Goal: Information Seeking & Learning: Learn about a topic

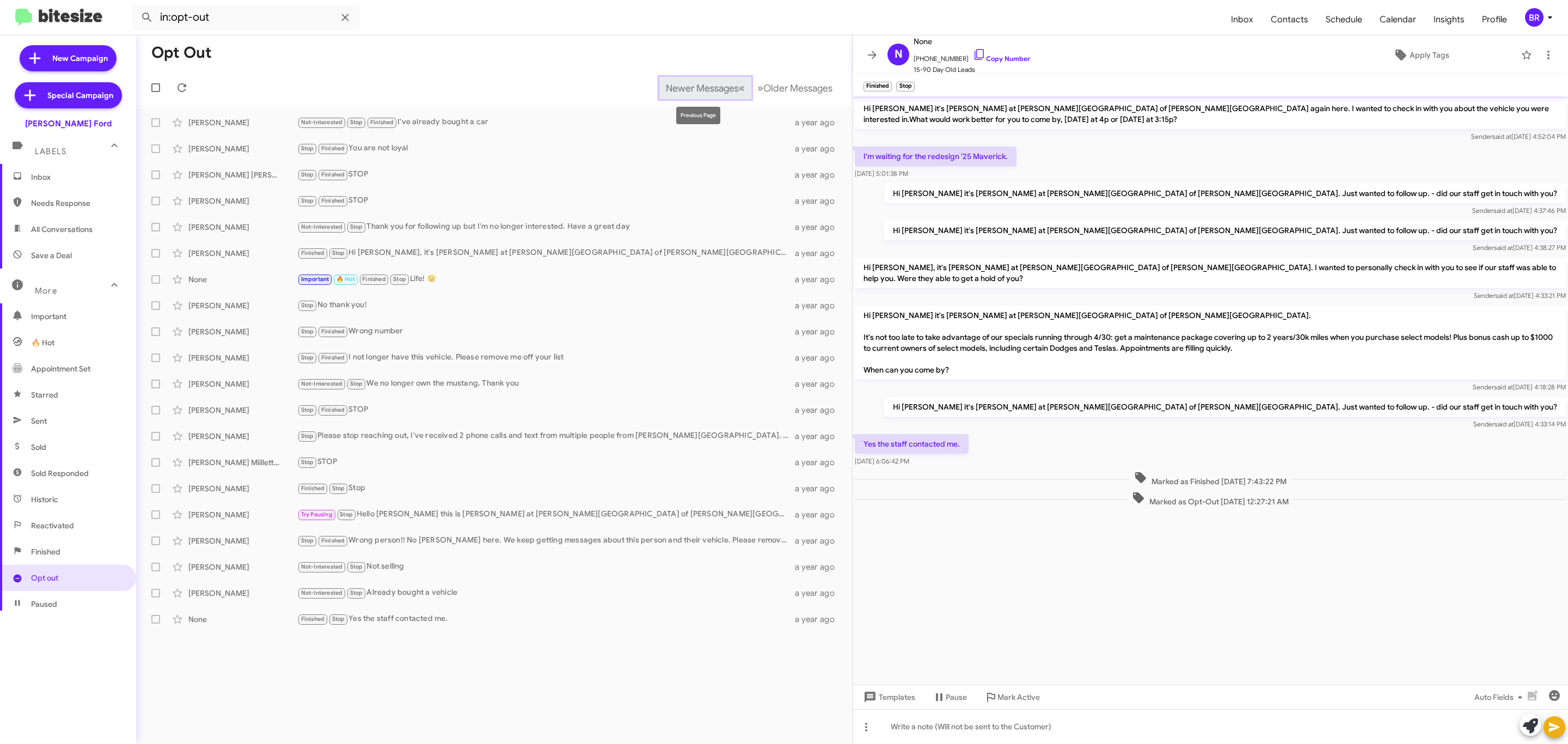
click at [709, 90] on span "Newer Messages" at bounding box center [702, 88] width 73 height 12
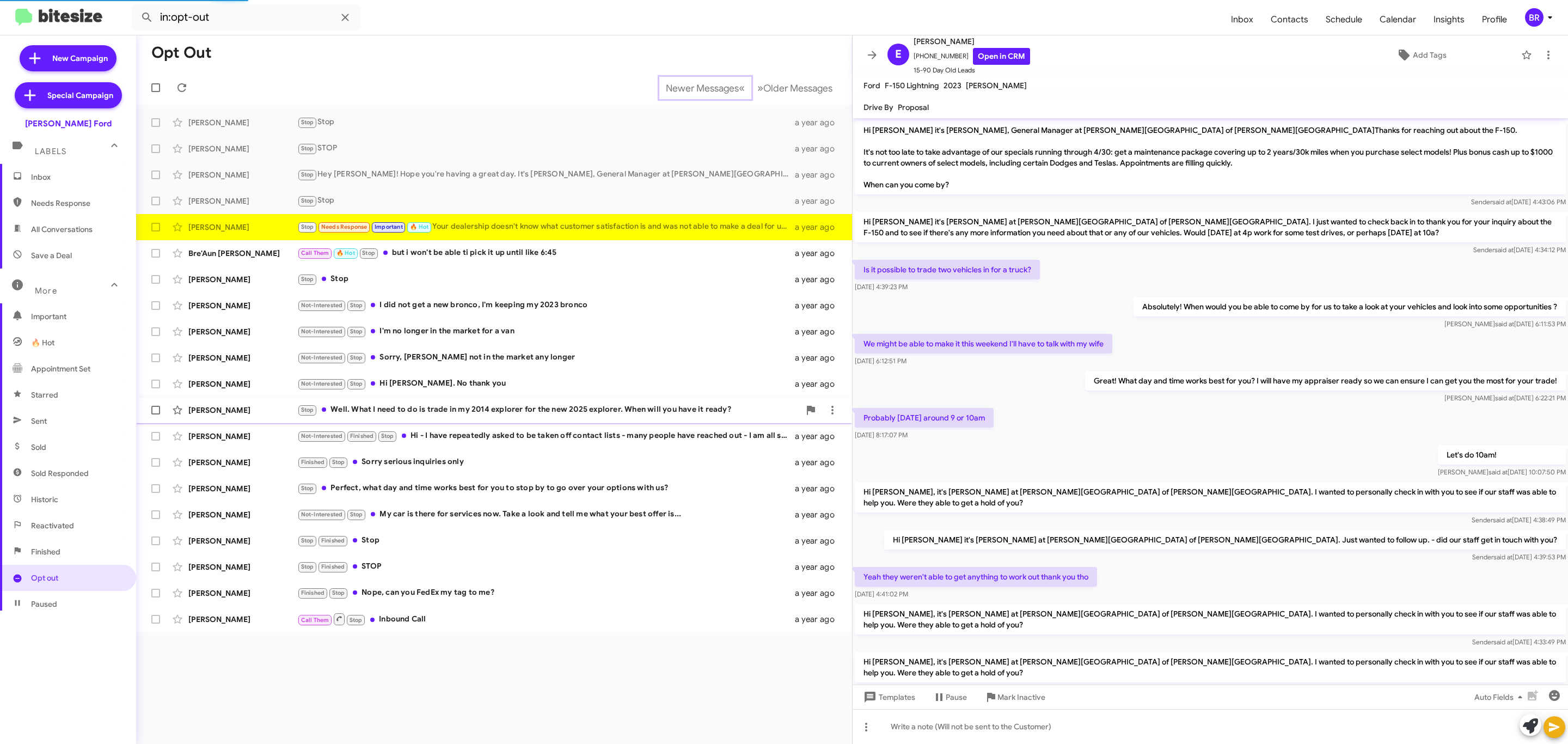
scroll to position [237, 0]
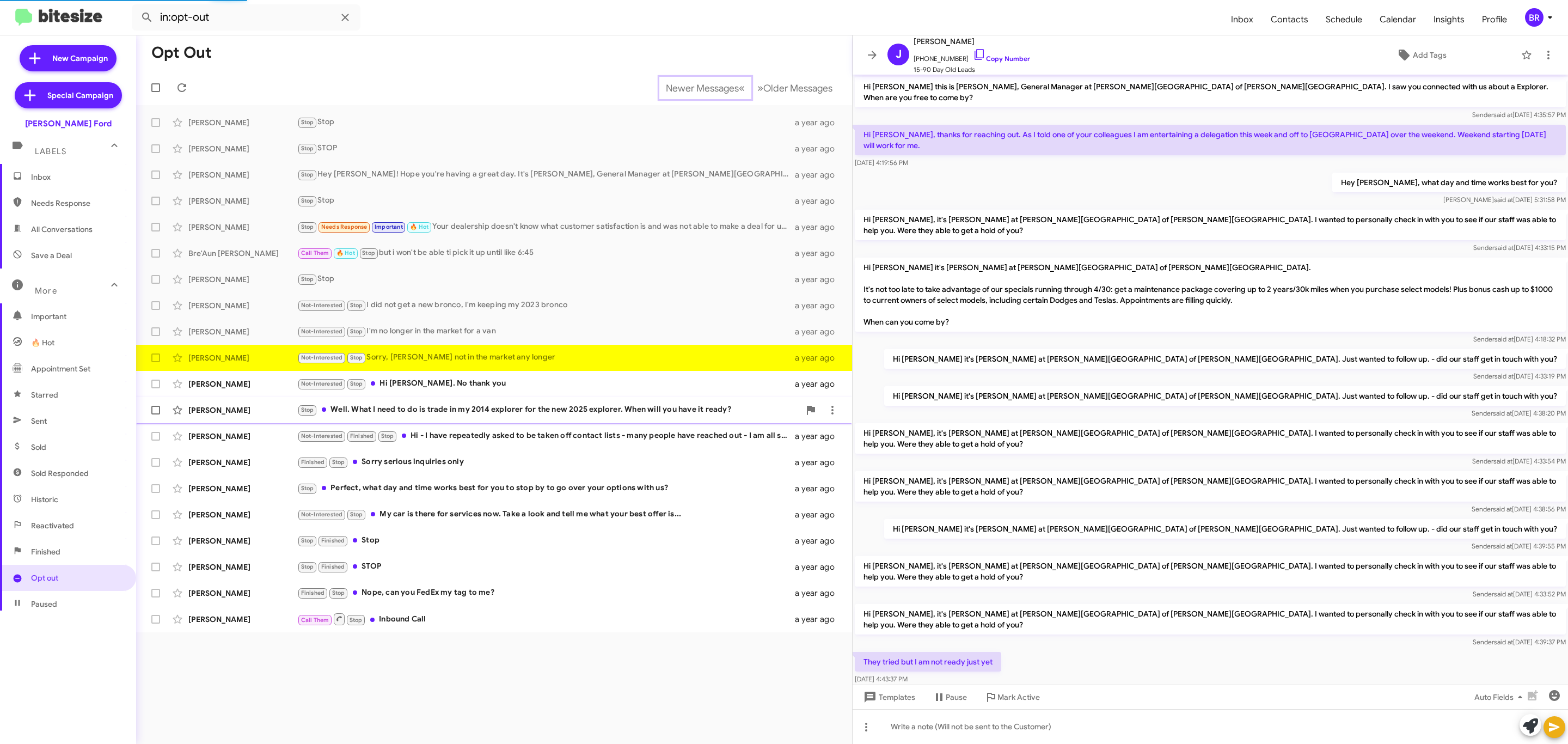
scroll to position [166, 0]
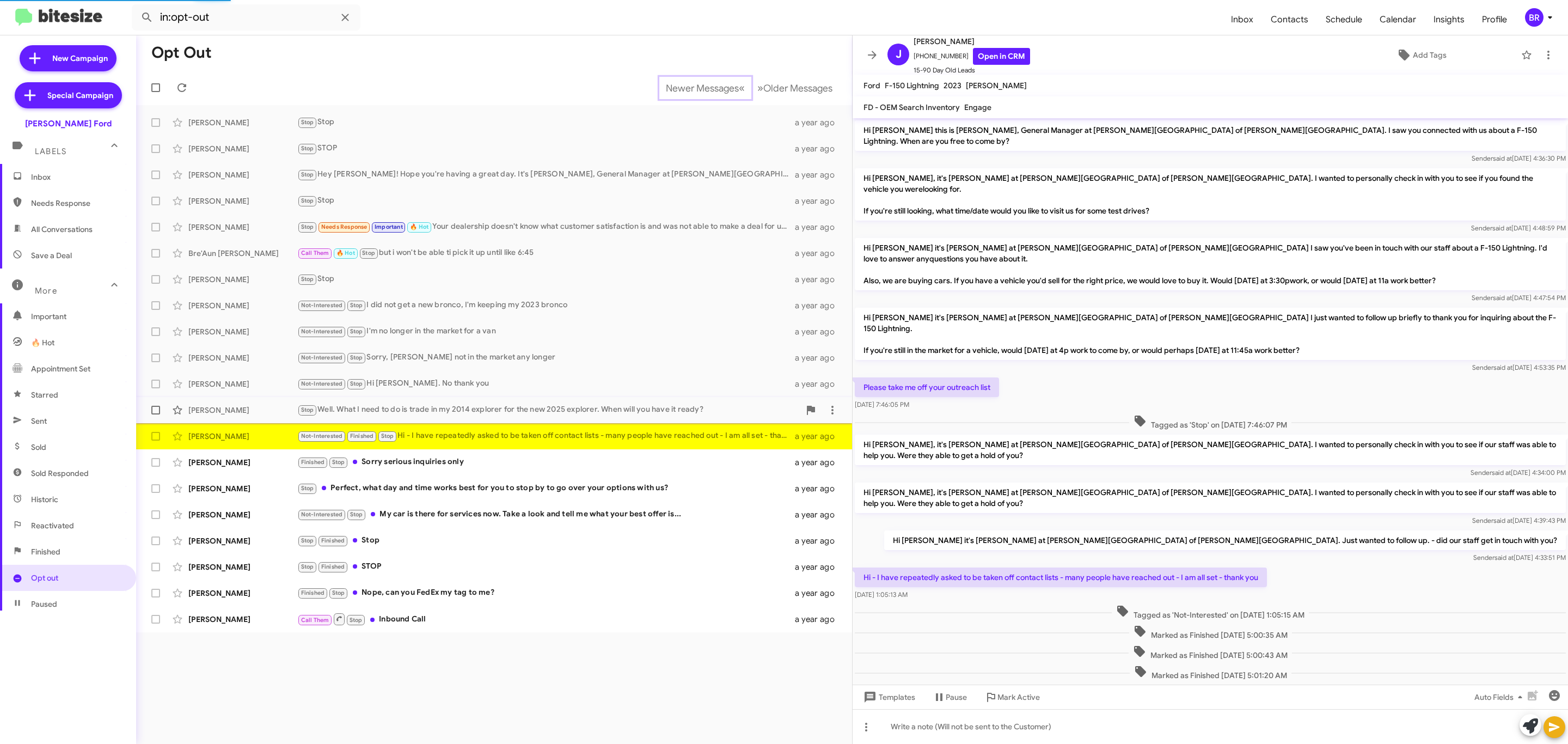
scroll to position [46, 0]
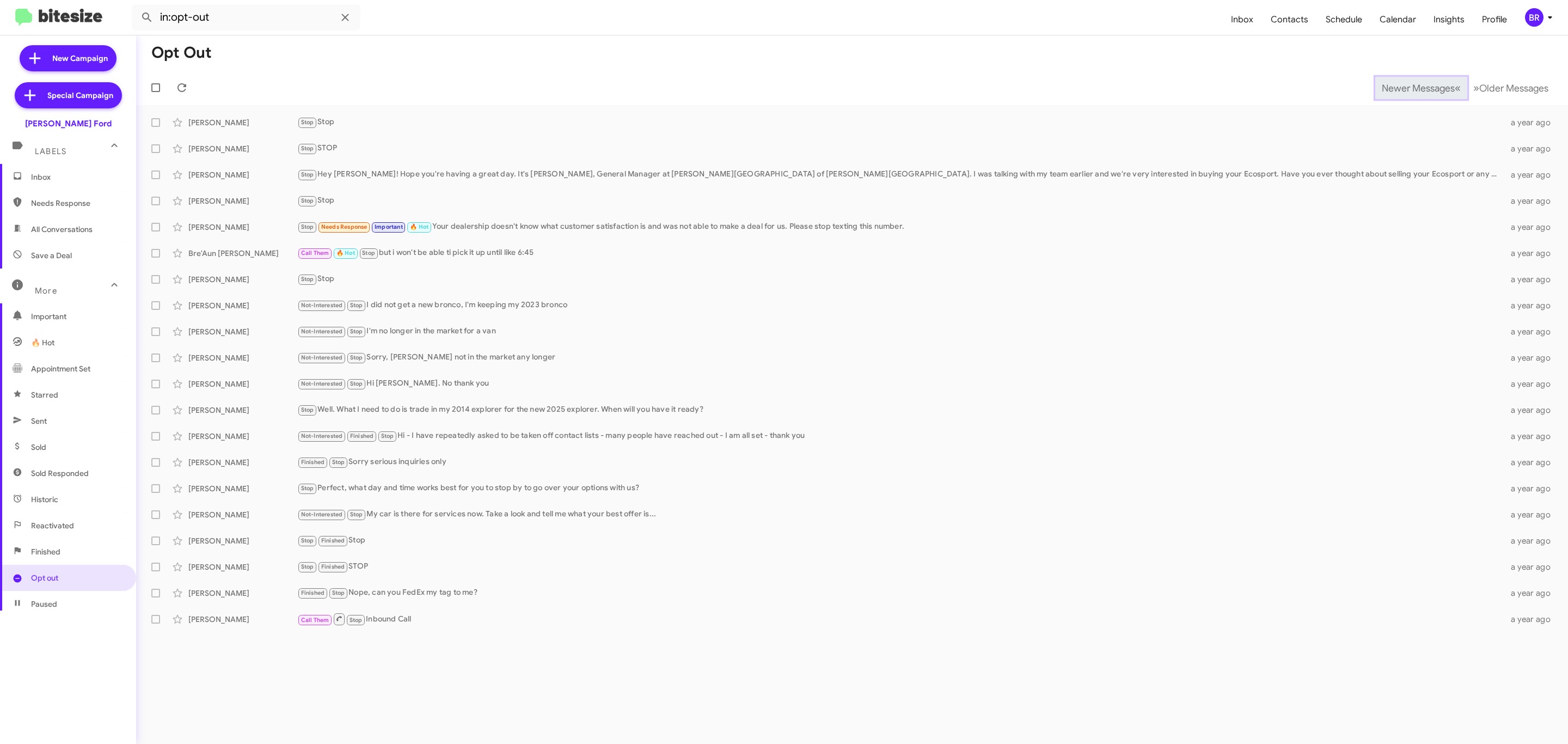
click at [1409, 87] on span "Newer Messages" at bounding box center [1418, 88] width 73 height 12
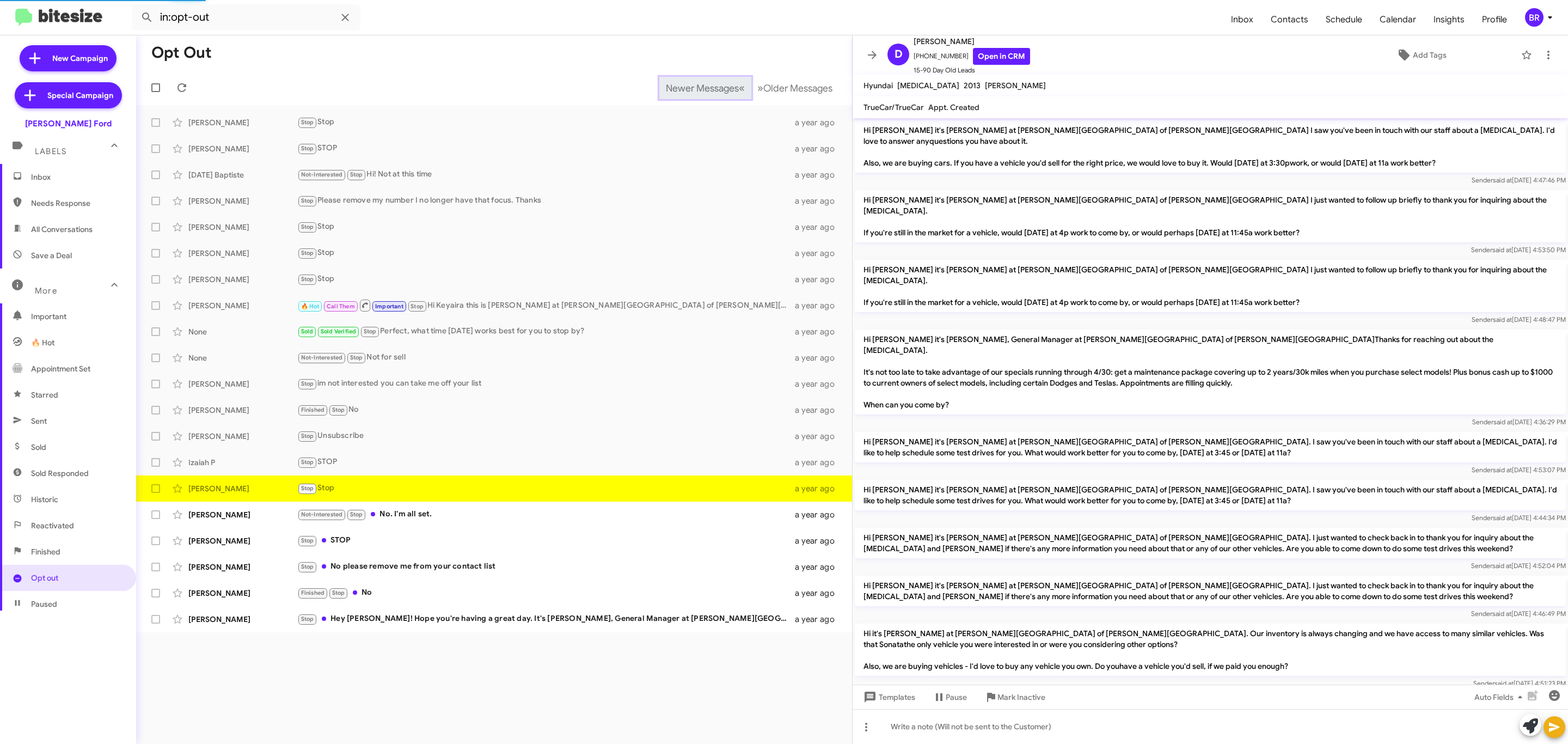
scroll to position [582, 0]
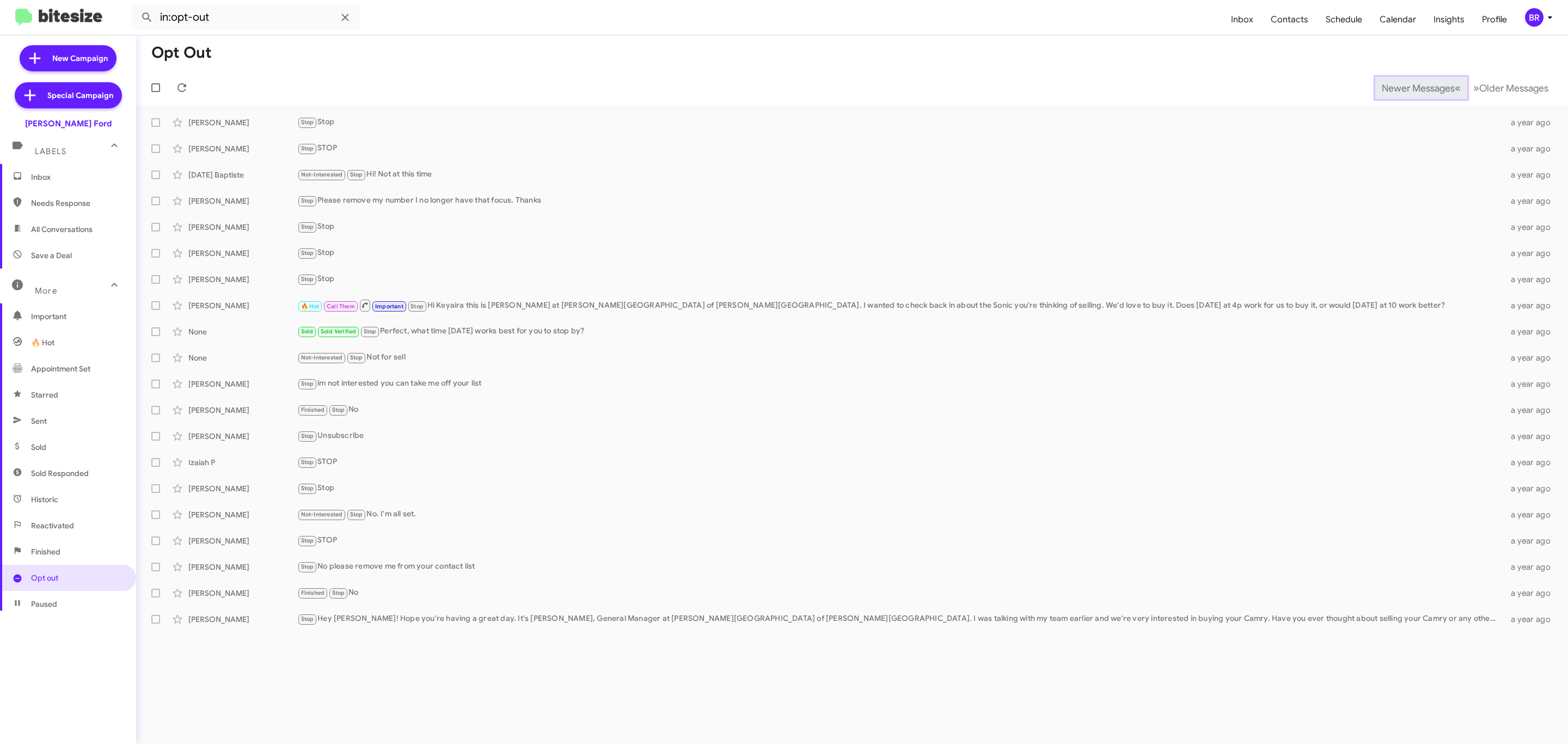
click at [1409, 87] on span "Newer Messages" at bounding box center [1418, 88] width 73 height 12
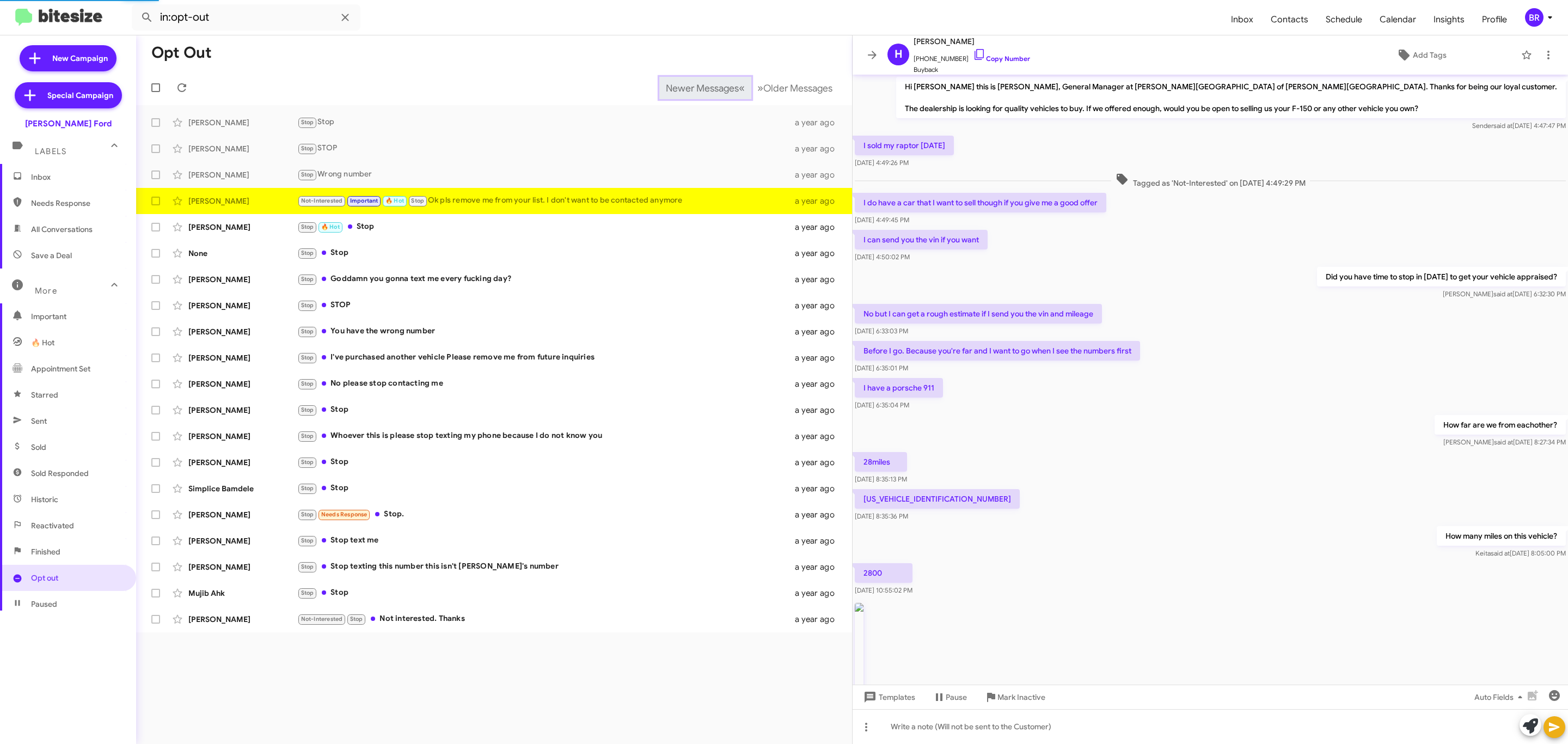
scroll to position [293, 0]
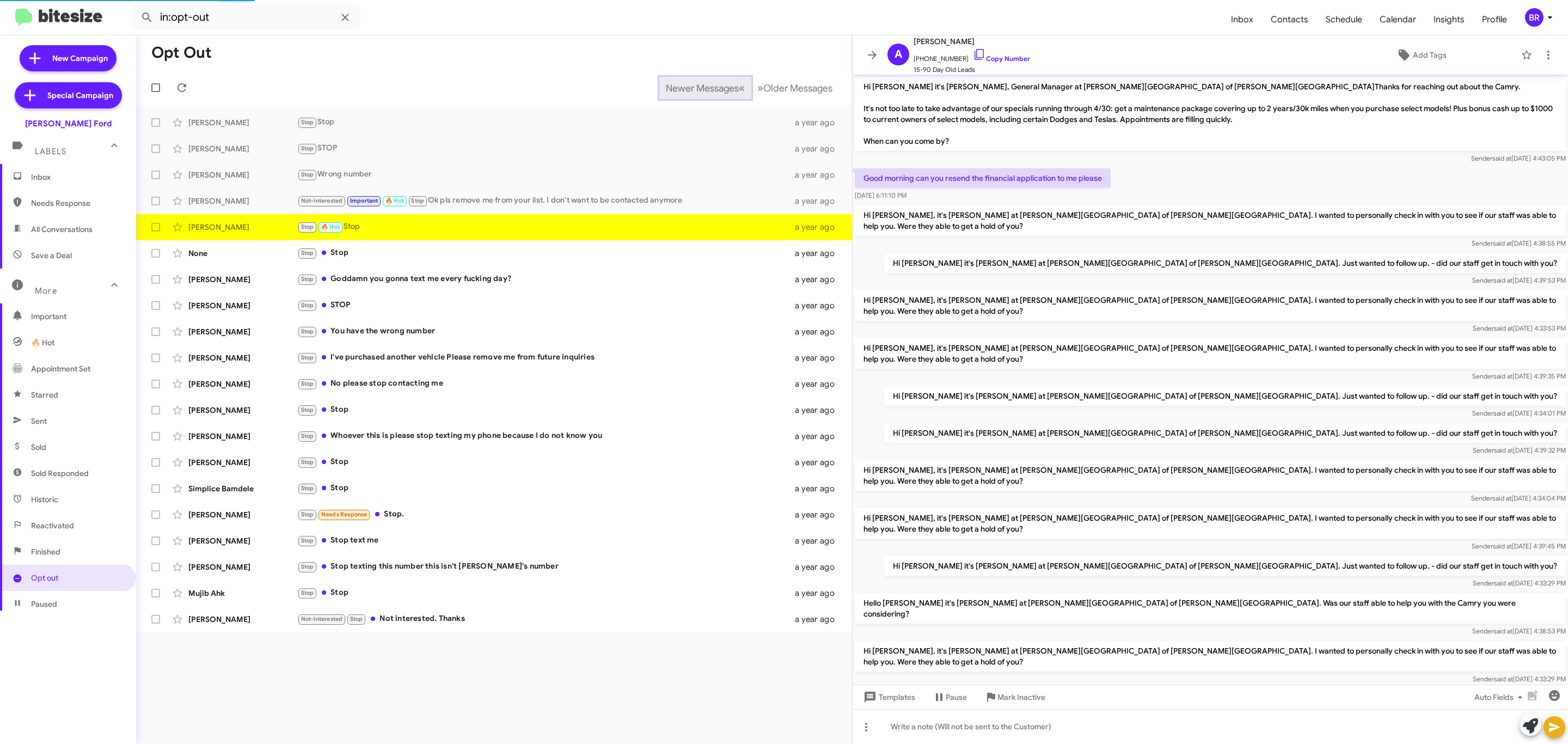
scroll to position [103, 0]
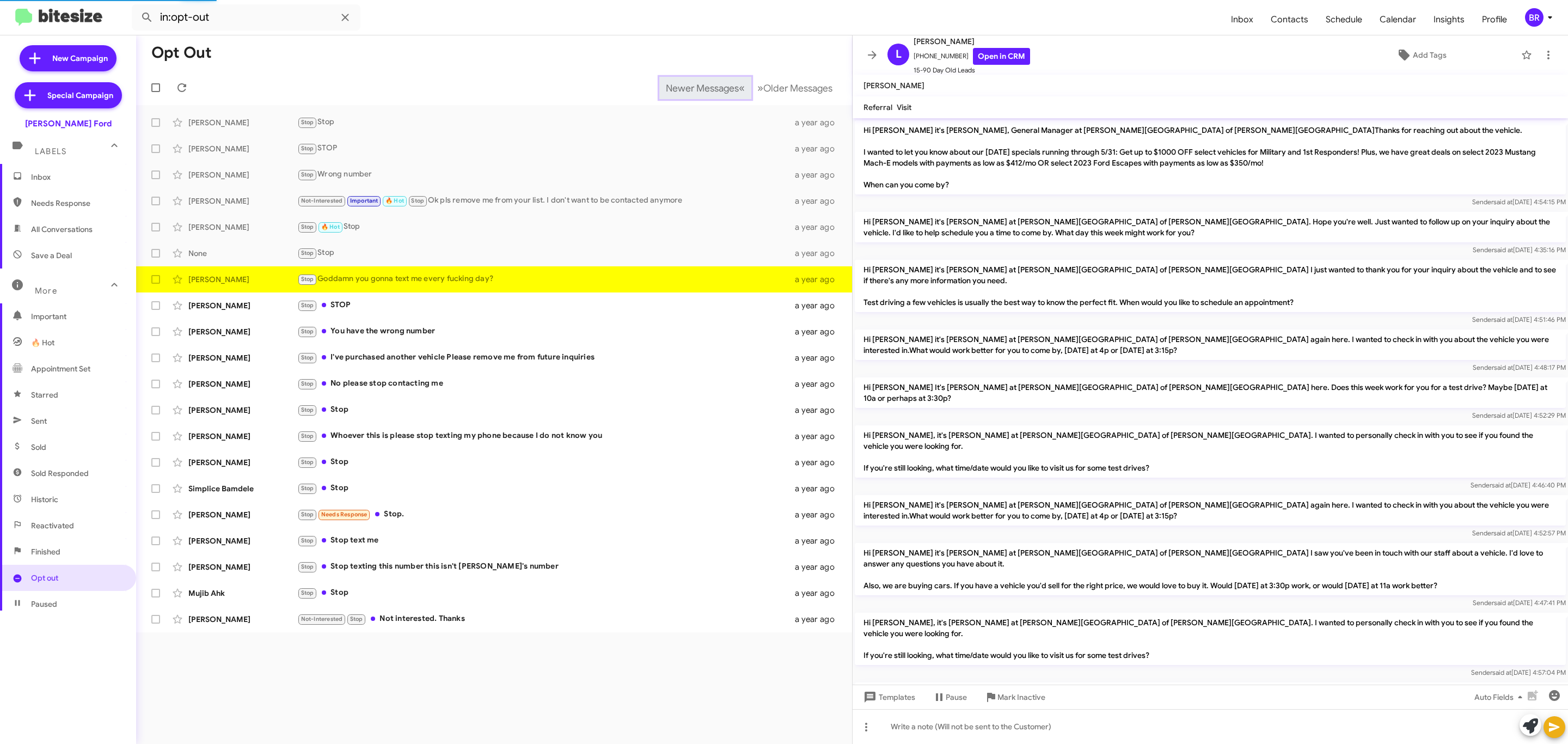
scroll to position [90, 0]
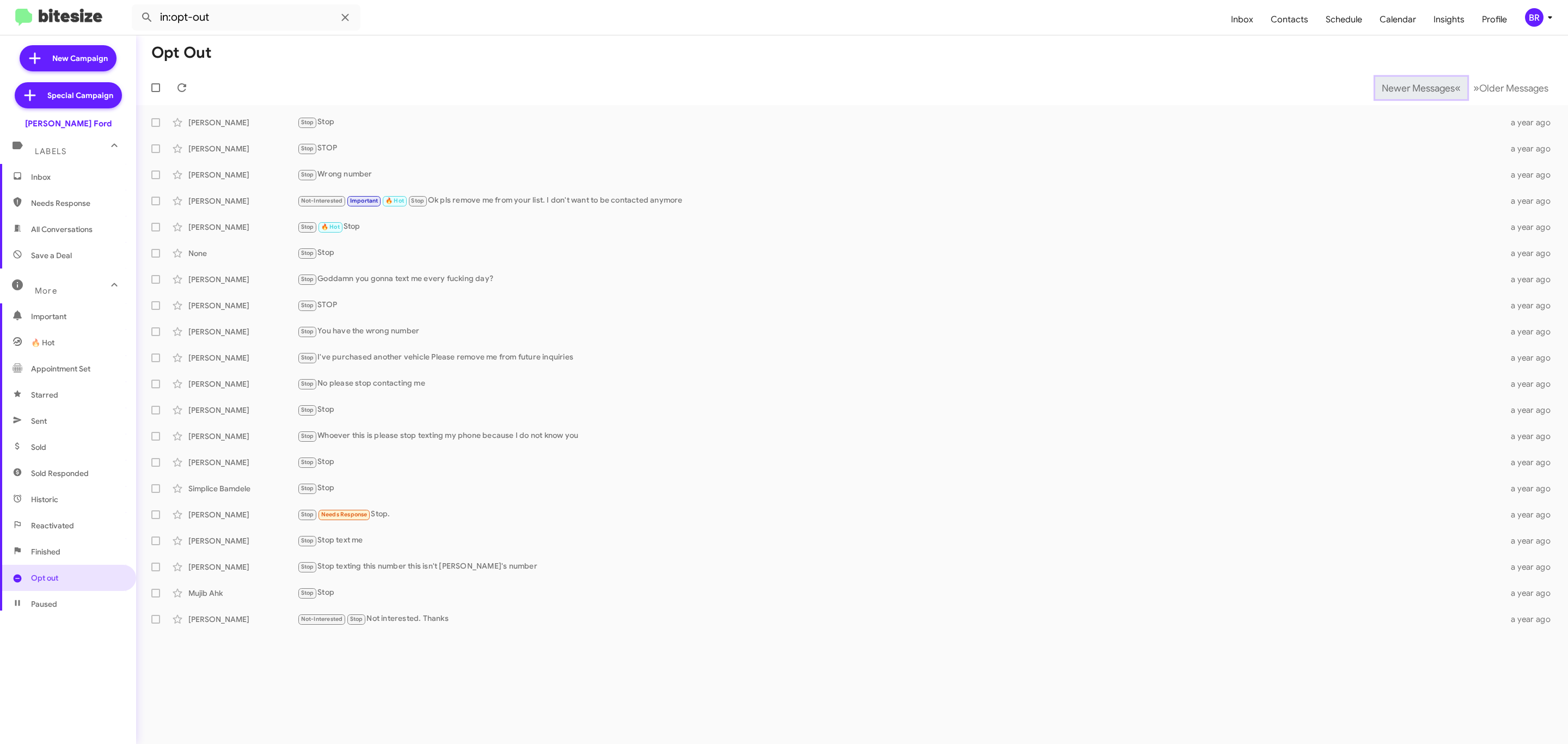
click at [1409, 87] on span "Newer Messages" at bounding box center [1418, 88] width 73 height 12
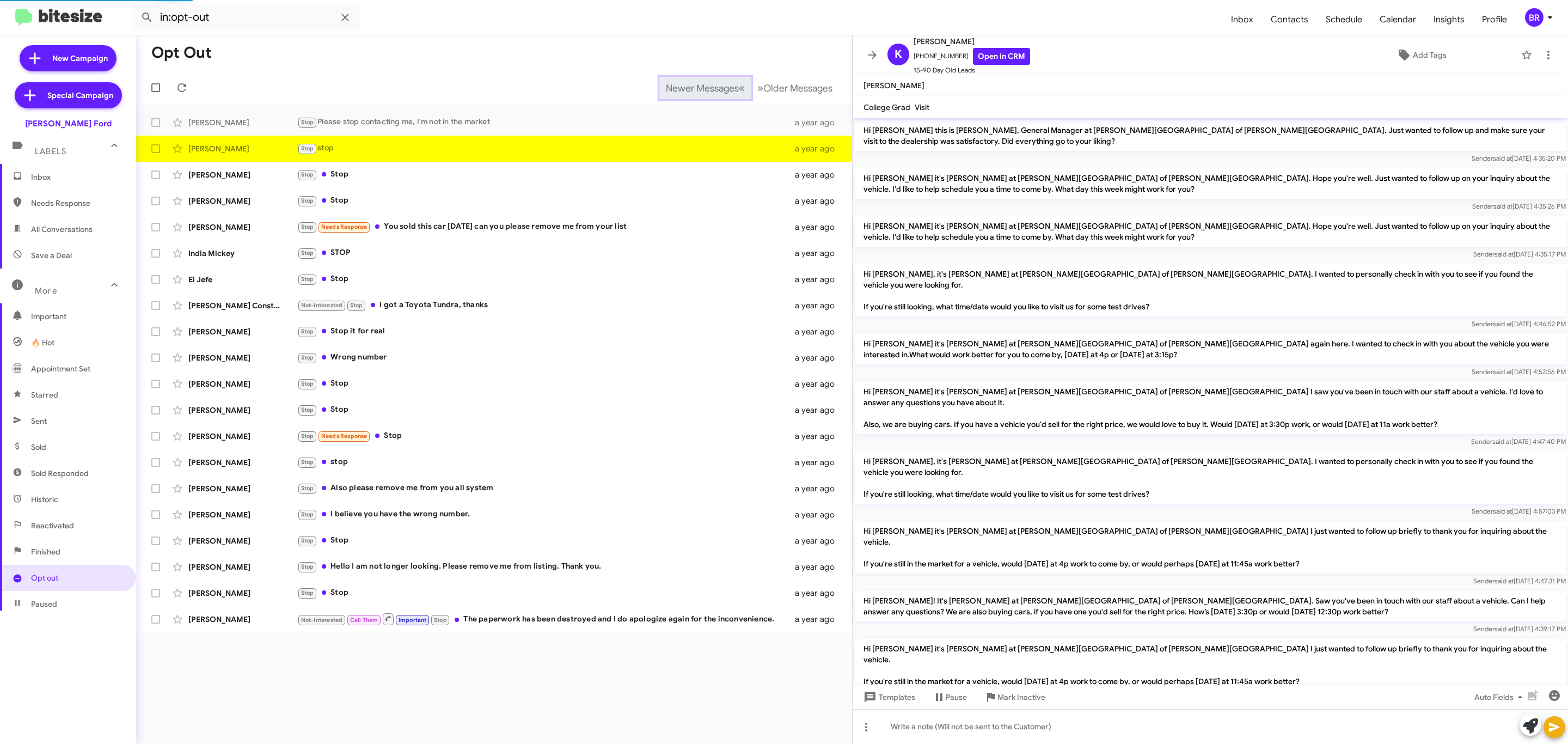
scroll to position [108, 0]
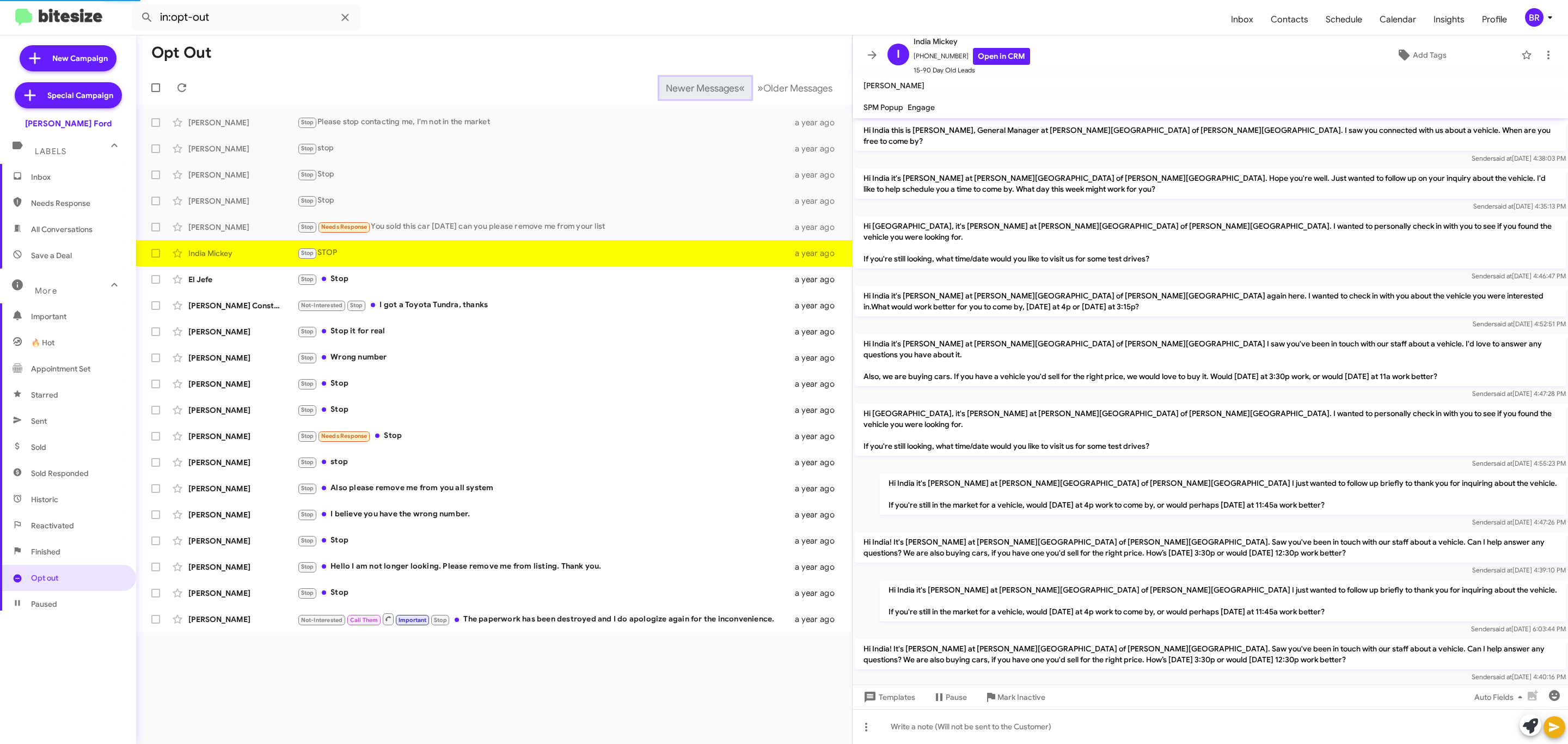
scroll to position [46, 0]
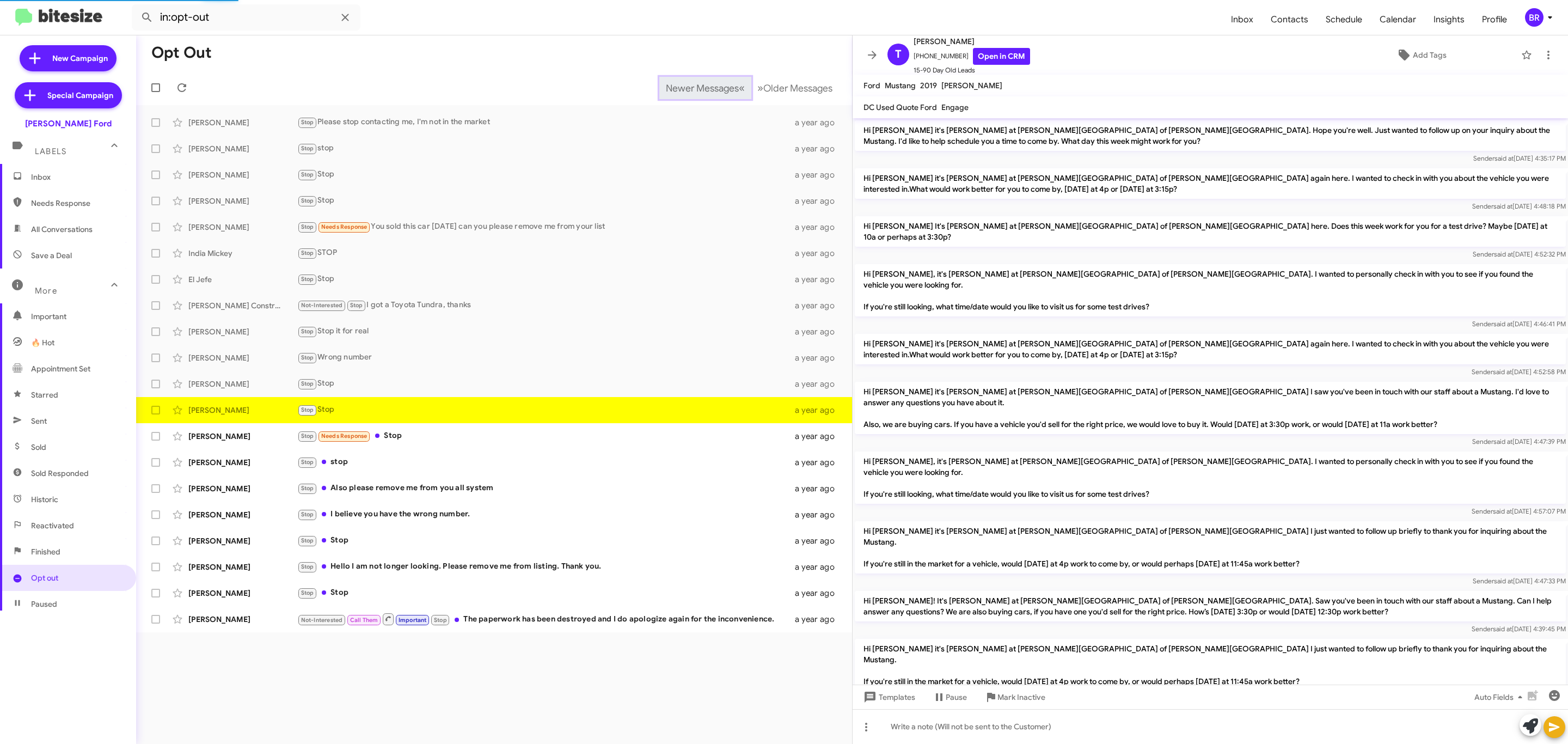
scroll to position [46, 0]
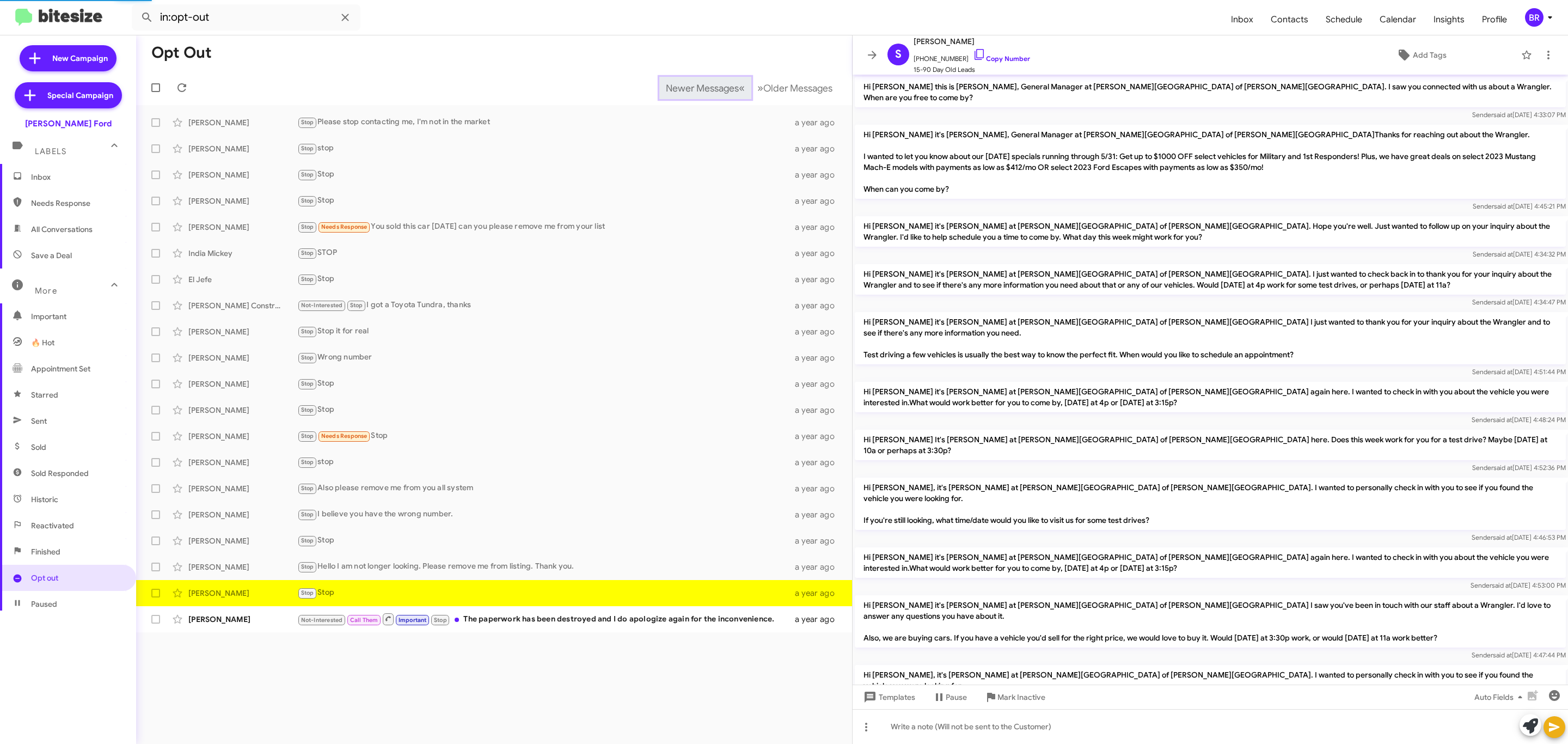
scroll to position [187, 0]
